Goal: Ask a question: Seek information or help from site administrators or community

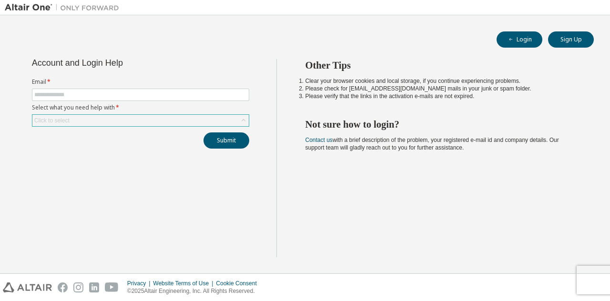
click at [237, 115] on div "Click to select" at bounding box center [140, 120] width 216 height 11
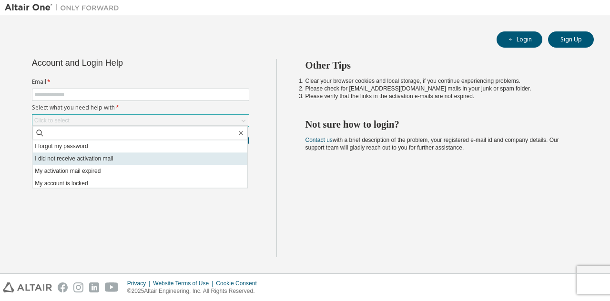
click at [204, 154] on li "I did not receive activation mail" at bounding box center [139, 158] width 215 height 12
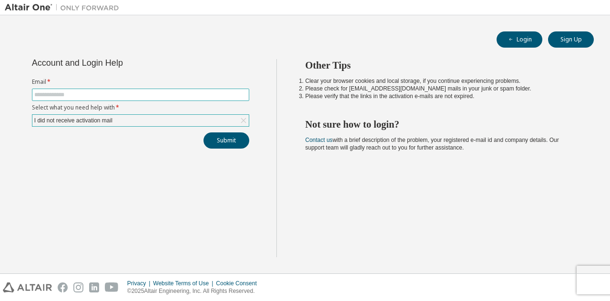
click at [162, 93] on input "text" at bounding box center [140, 95] width 212 height 8
type input "**********"
click at [211, 134] on button "Submit" at bounding box center [226, 140] width 46 height 16
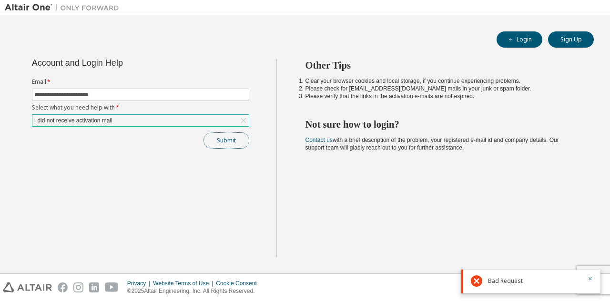
click at [223, 139] on button "Submit" at bounding box center [226, 140] width 46 height 16
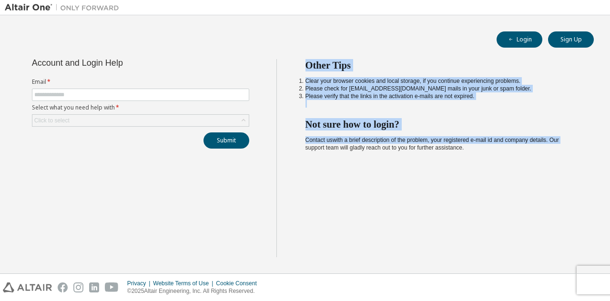
drag, startPoint x: 0, startPoint y: 0, endPoint x: 567, endPoint y: 131, distance: 581.8
click at [567, 131] on div "Account and Login Help Email * Select what you need help with * Click to select…" at bounding box center [305, 164] width 600 height 210
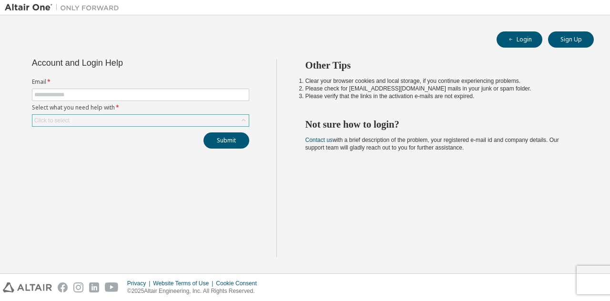
click at [237, 117] on div "Click to select" at bounding box center [140, 120] width 216 height 11
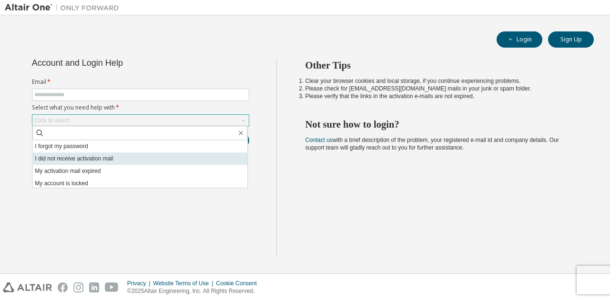
click at [201, 152] on li "I did not receive activation mail" at bounding box center [139, 158] width 215 height 12
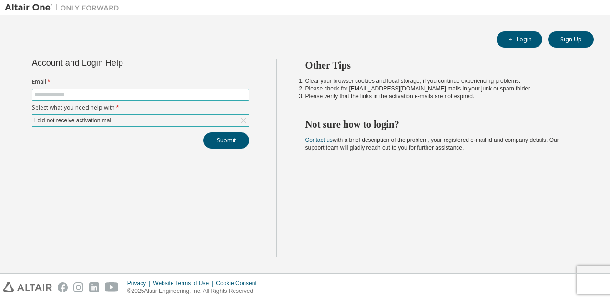
click at [173, 94] on input "text" at bounding box center [140, 95] width 212 height 8
type input "**********"
click at [226, 138] on button "Submit" at bounding box center [226, 140] width 46 height 16
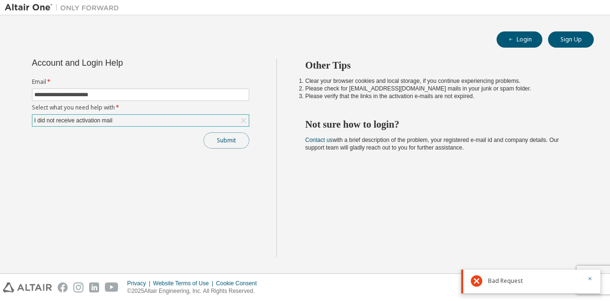
click at [216, 142] on button "Submit" at bounding box center [226, 140] width 46 height 16
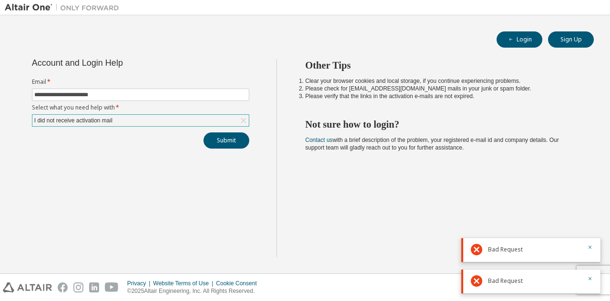
click at [169, 120] on div "I did not receive activation mail" at bounding box center [140, 120] width 216 height 11
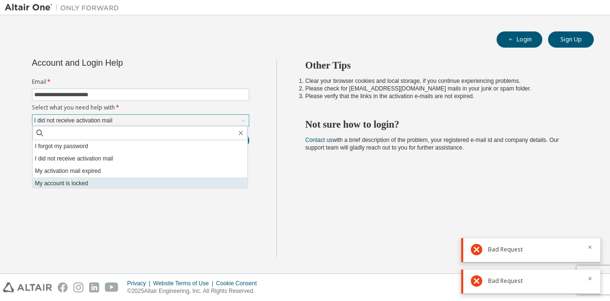
click at [138, 179] on li "My account is locked" at bounding box center [139, 183] width 215 height 12
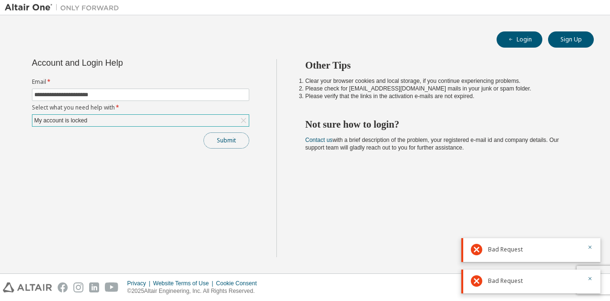
click at [224, 137] on button "Submit" at bounding box center [226, 140] width 46 height 16
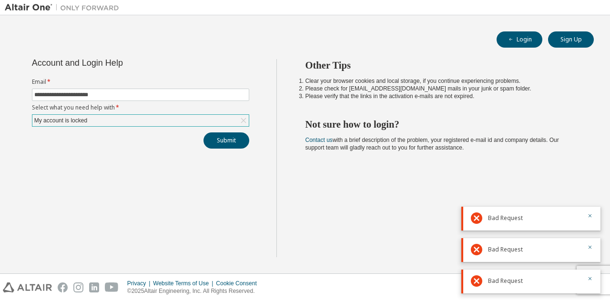
click at [194, 115] on div "My account is locked" at bounding box center [140, 120] width 216 height 11
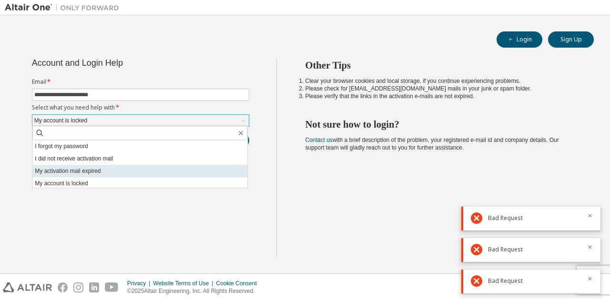
click at [161, 170] on li "My activation mail expired" at bounding box center [139, 171] width 215 height 12
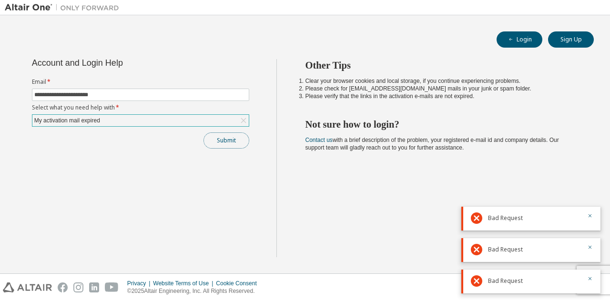
click at [221, 139] on button "Submit" at bounding box center [226, 140] width 46 height 16
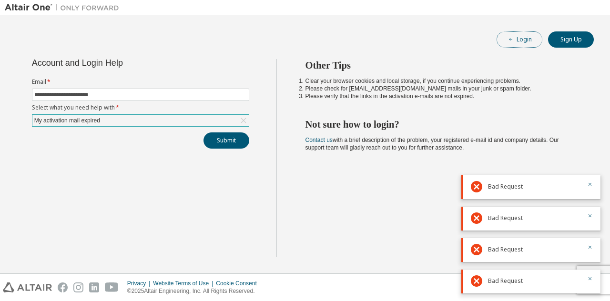
click at [528, 36] on button "Login" at bounding box center [519, 39] width 46 height 16
